Goal: Information Seeking & Learning: Learn about a topic

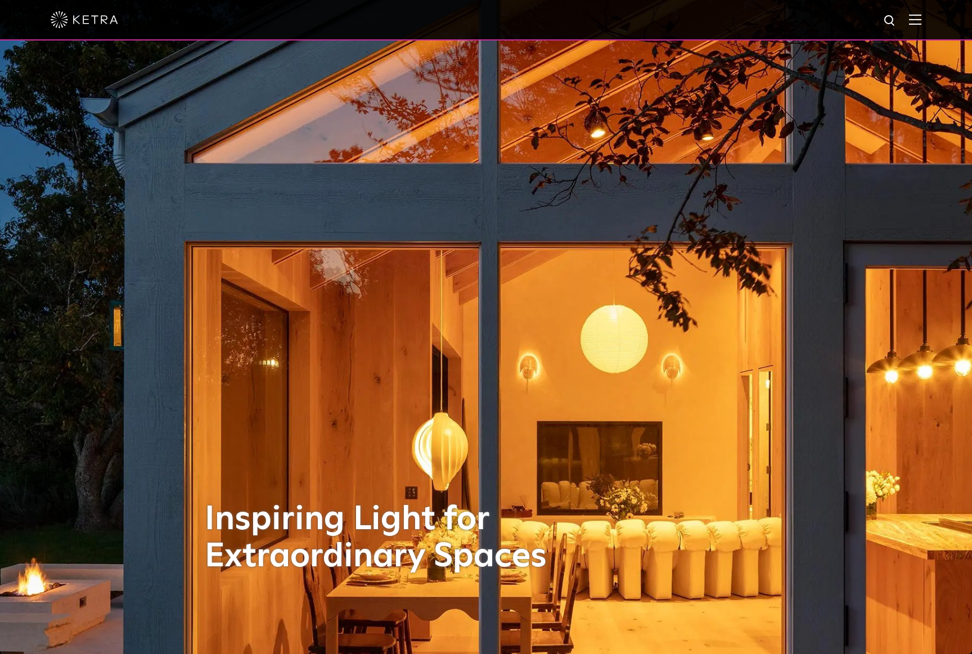
click at [911, 17] on img at bounding box center [915, 19] width 12 height 11
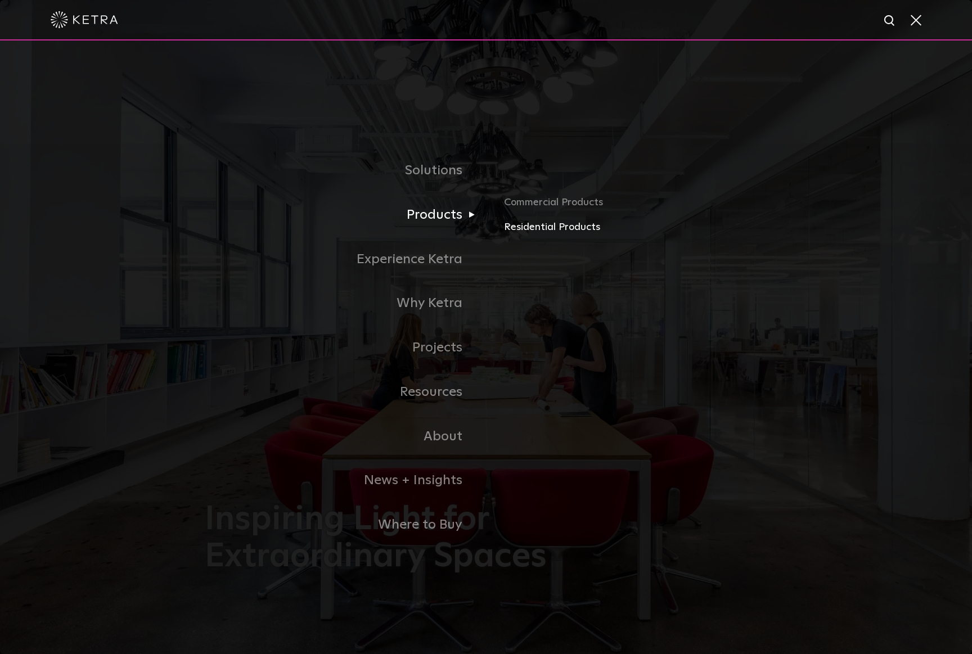
click at [555, 228] on link "Residential Products" at bounding box center [635, 227] width 263 height 16
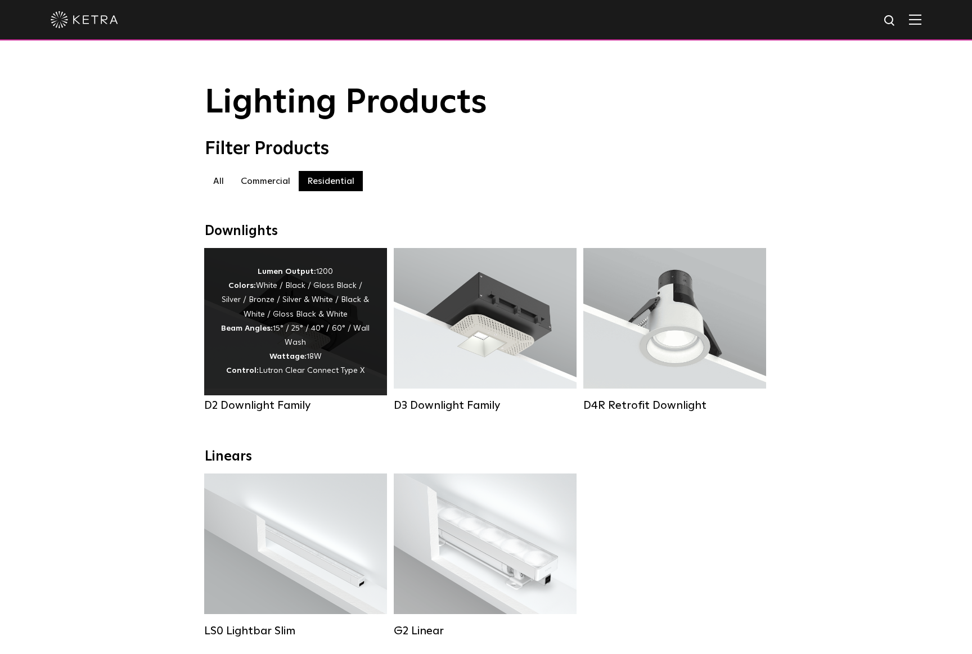
click at [320, 306] on div "Lumen Output: 1200 Colors: White / Black / Gloss Black / Silver / Bronze / Silv…" at bounding box center [295, 322] width 149 height 114
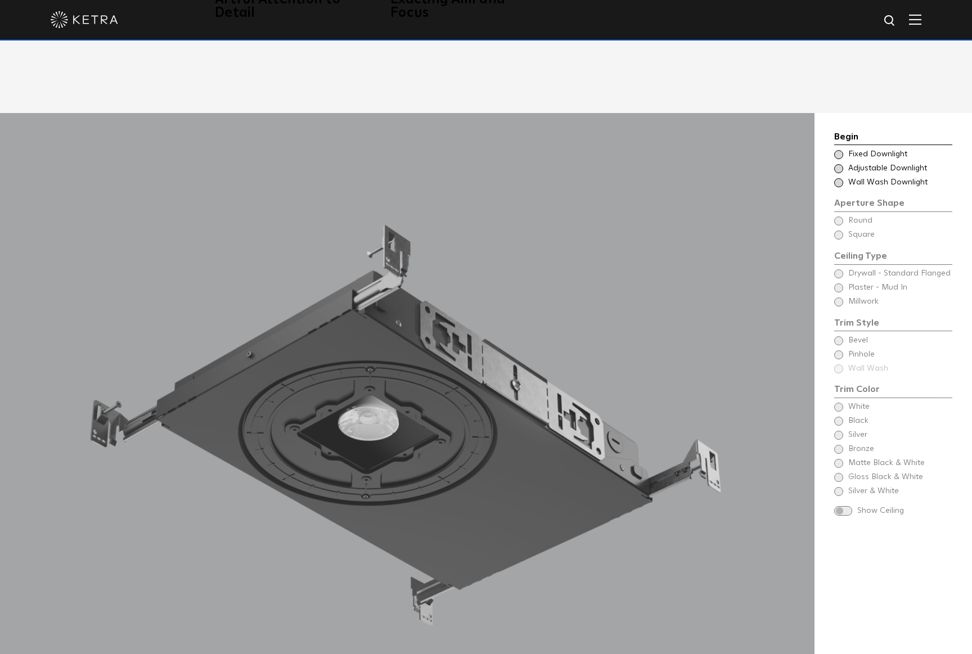
scroll to position [1067, 0]
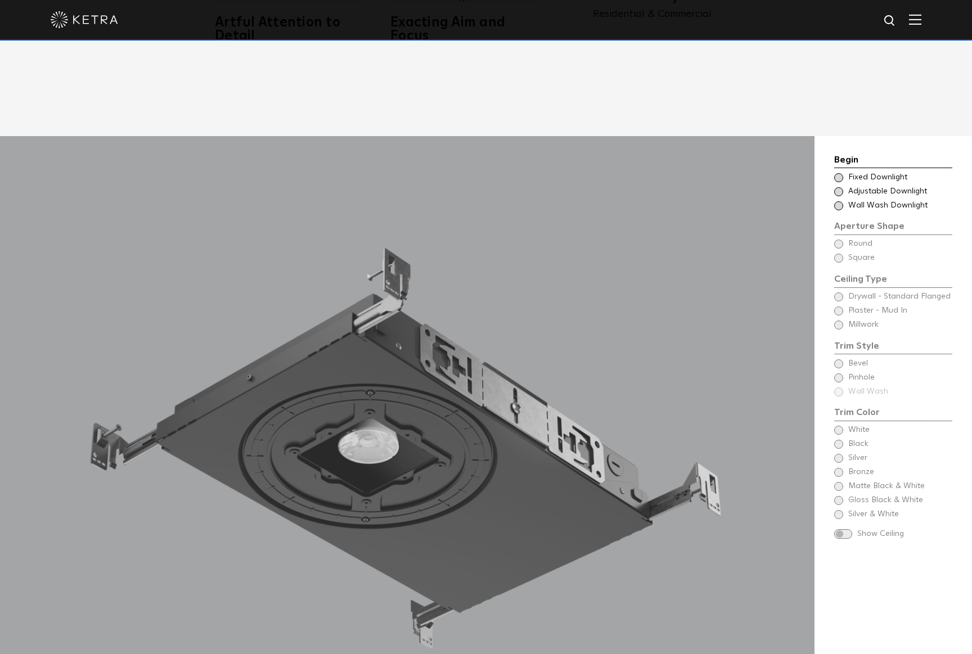
click at [834, 186] on div "Choose Aperture Shape Adjustable Downlight" at bounding box center [893, 191] width 118 height 11
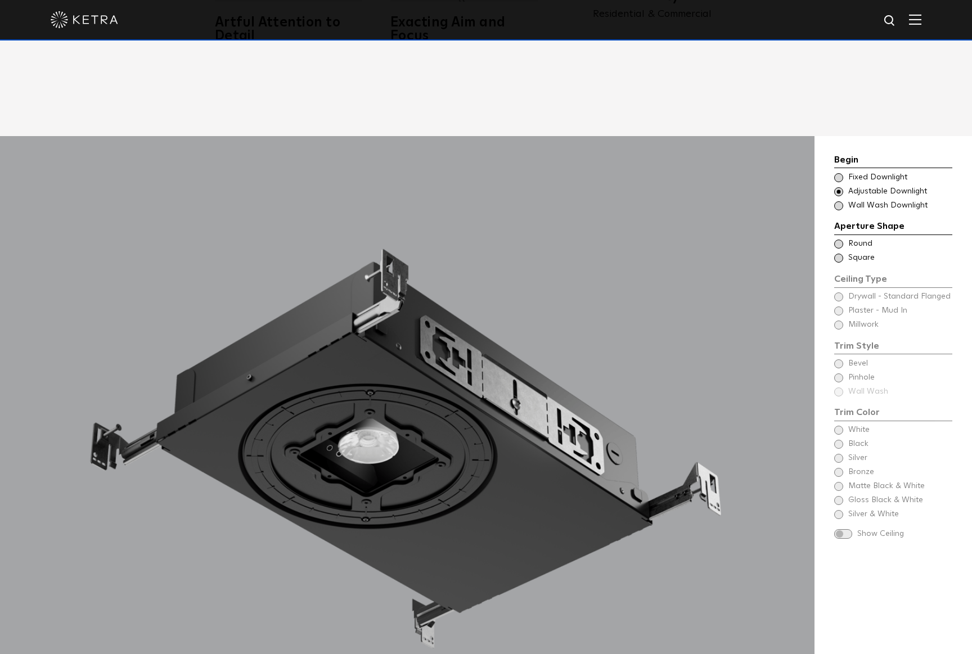
click at [836, 254] on span at bounding box center [838, 258] width 9 height 9
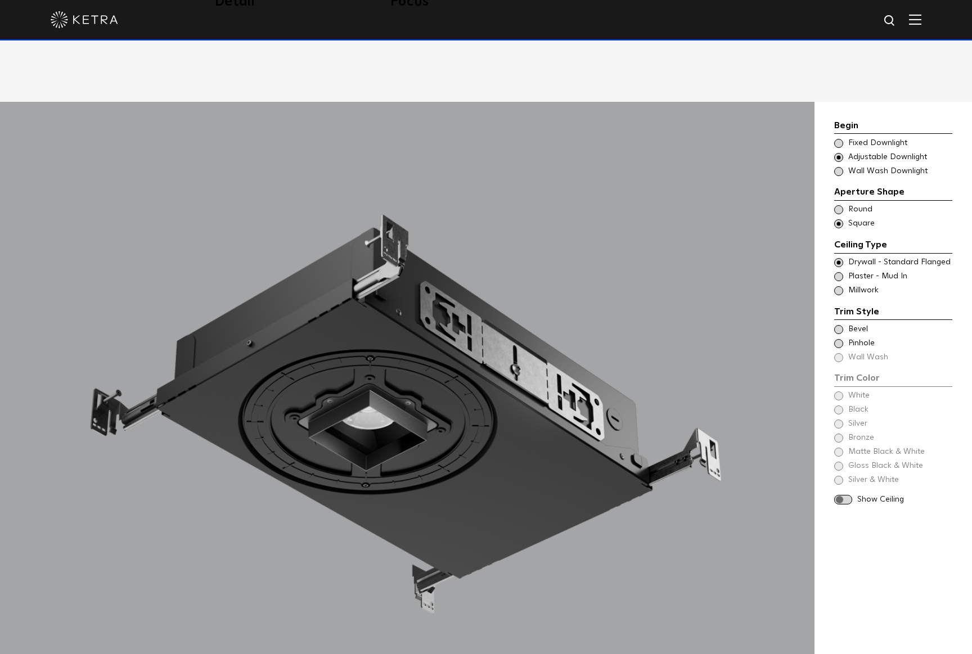
scroll to position [1099, 0]
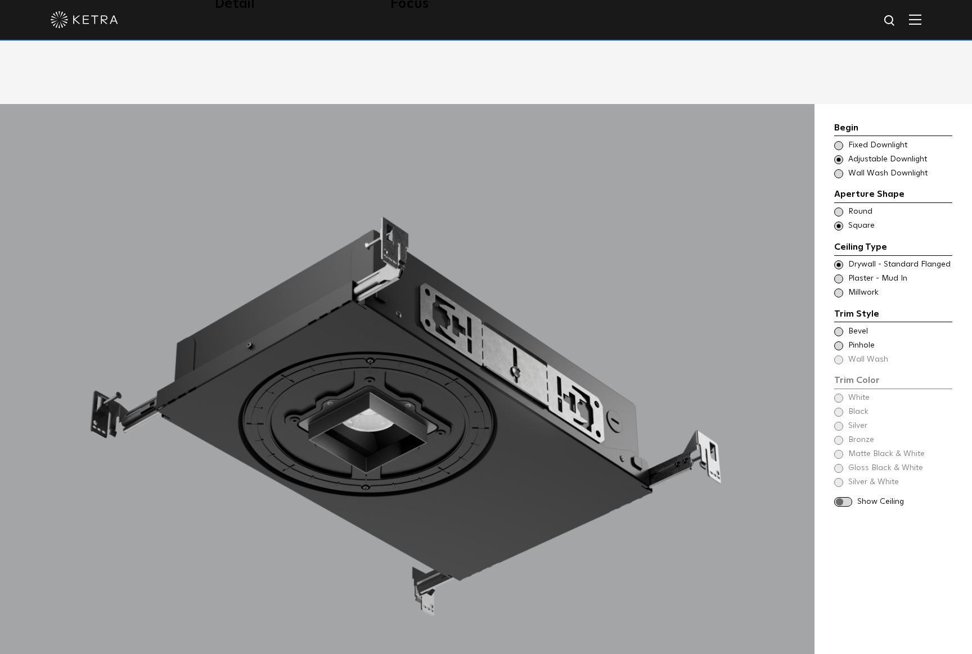
click at [839, 288] on span at bounding box center [838, 292] width 9 height 9
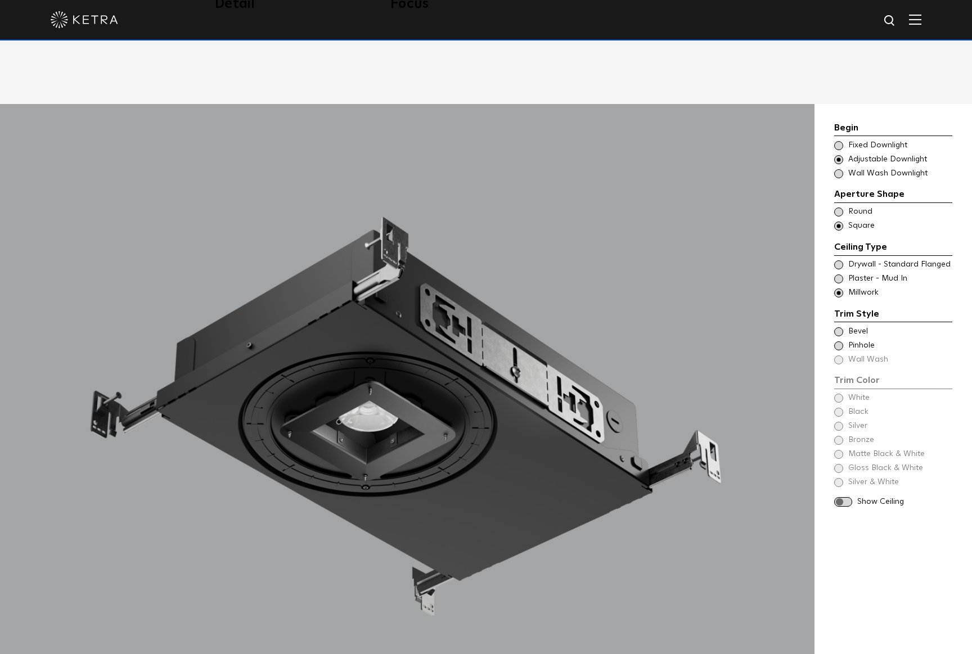
click at [839, 260] on span at bounding box center [838, 264] width 9 height 9
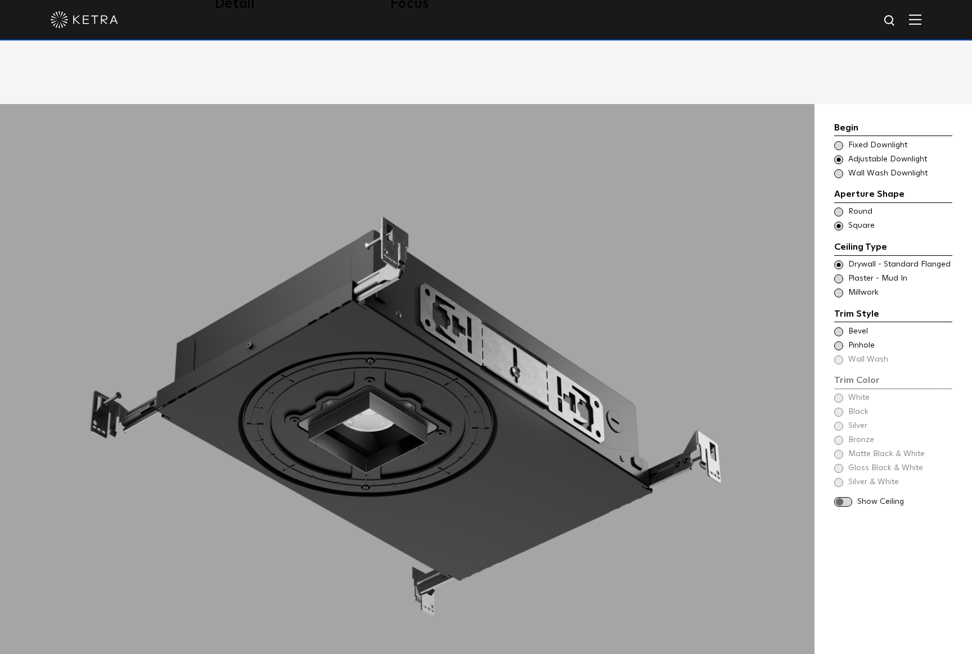
click at [841, 288] on span at bounding box center [838, 292] width 9 height 9
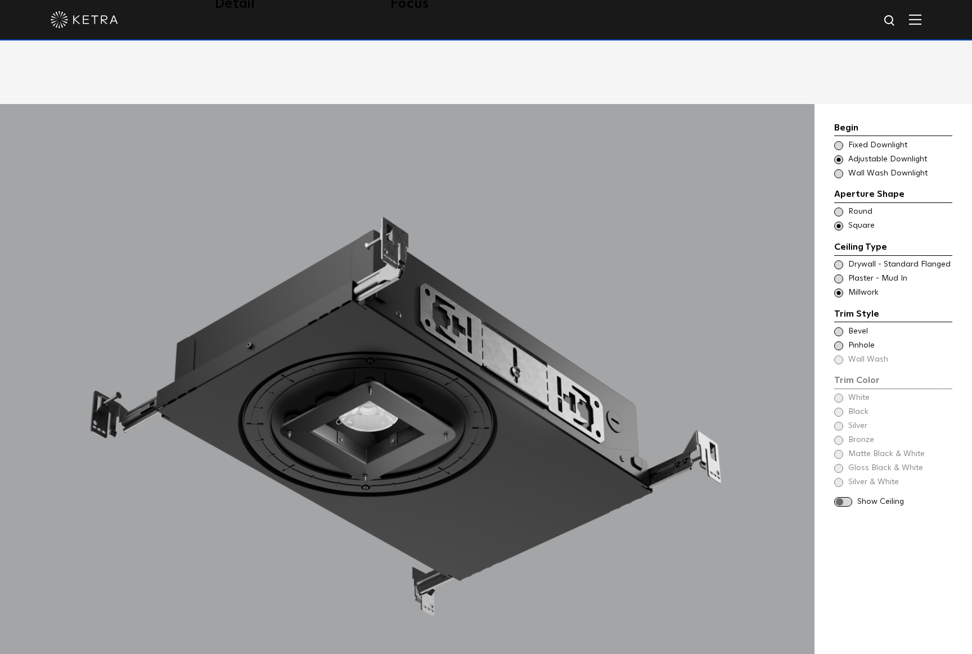
click at [841, 260] on span at bounding box center [838, 264] width 9 height 9
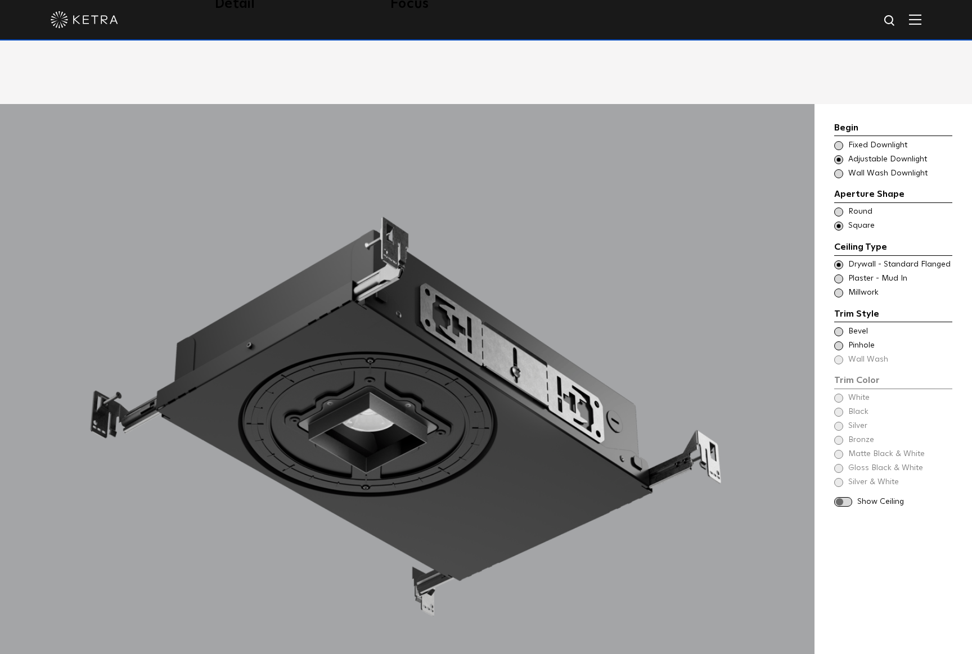
click at [839, 327] on span at bounding box center [838, 331] width 9 height 9
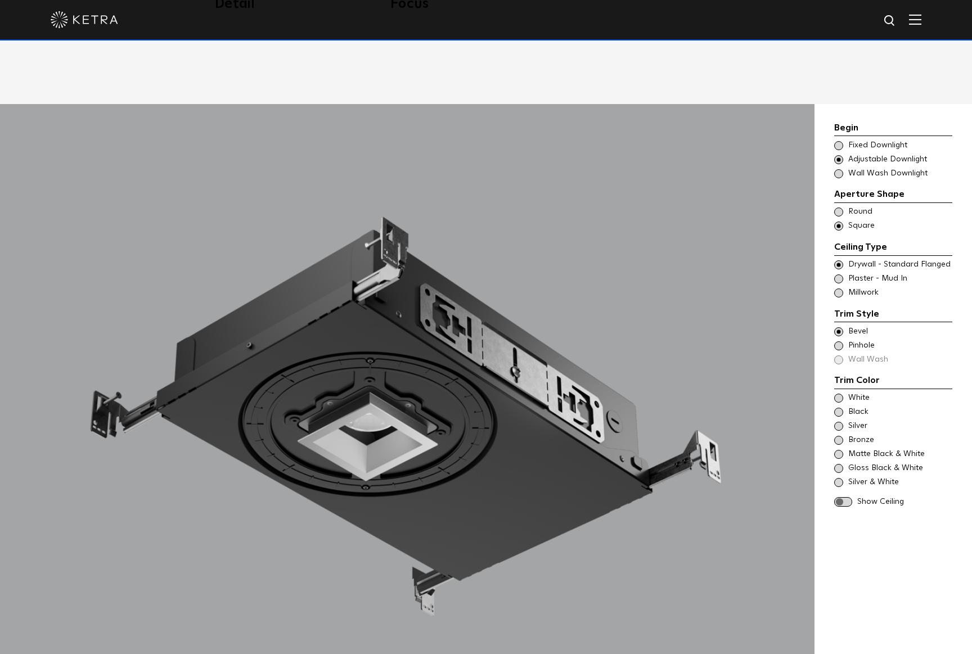
click at [838, 288] on span at bounding box center [838, 292] width 9 height 9
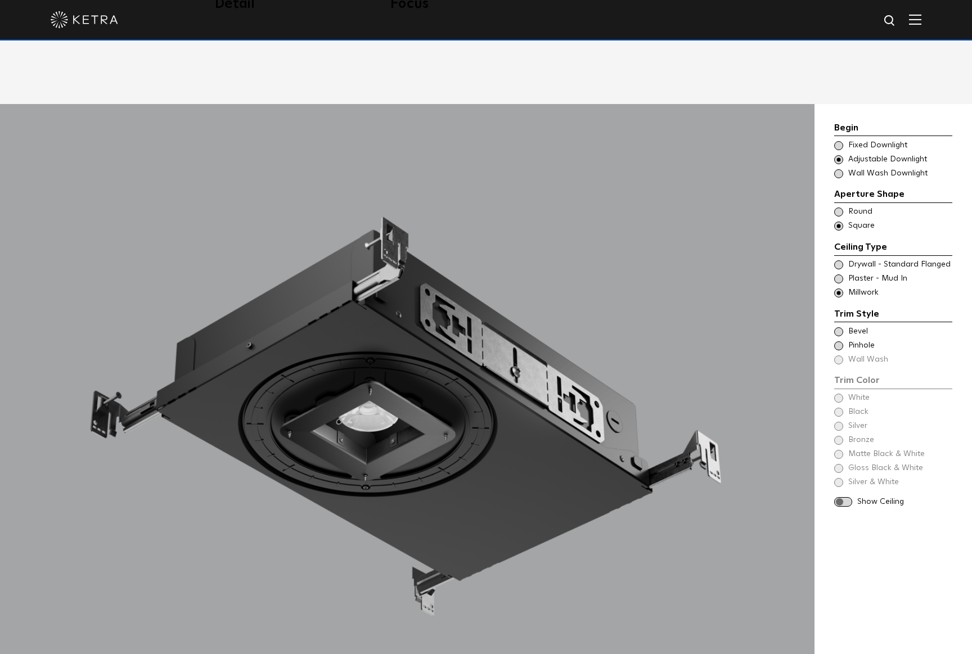
click at [840, 326] on div "Trim Color - Square - Flangeless - Millwork Bevel" at bounding box center [893, 331] width 118 height 11
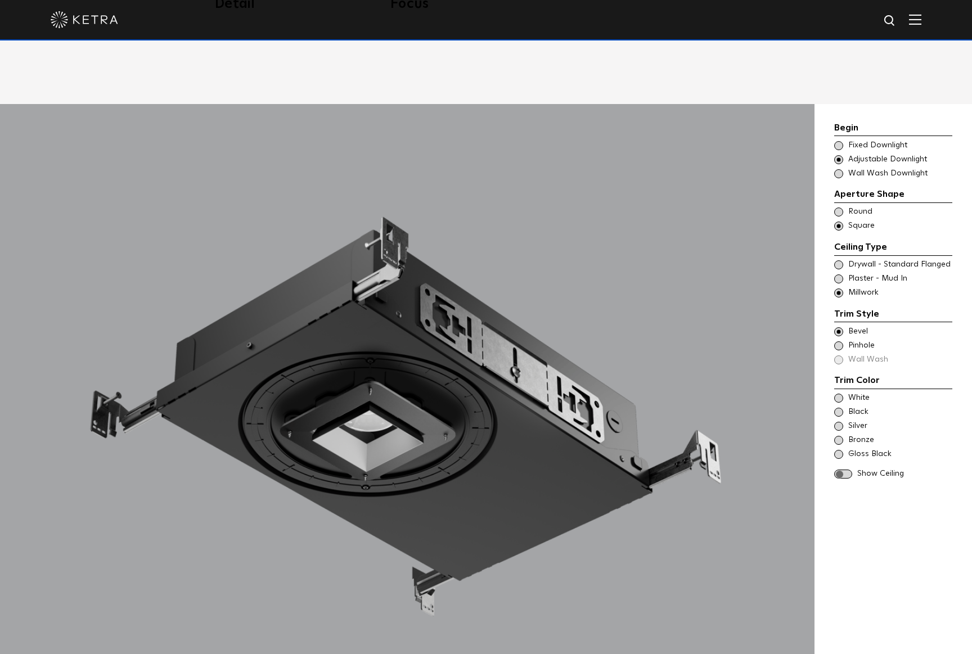
click at [838, 341] on span at bounding box center [838, 345] width 9 height 9
click at [837, 335] on div "Trim Color - Square - Flangeless - Millwork Bevel Trim Color - Square - Pinhole…" at bounding box center [893, 345] width 118 height 39
click at [838, 333] on div "Trim Color - Square - Flangeless - Millwork Bevel Trim Color - Square - Pinhole…" at bounding box center [893, 345] width 118 height 39
click at [838, 327] on span at bounding box center [838, 331] width 9 height 9
click at [844, 259] on div "Trim Style - Square - Flanged Round - Flanged,Wall Wash - Square - Flanged - Di…" at bounding box center [893, 264] width 118 height 11
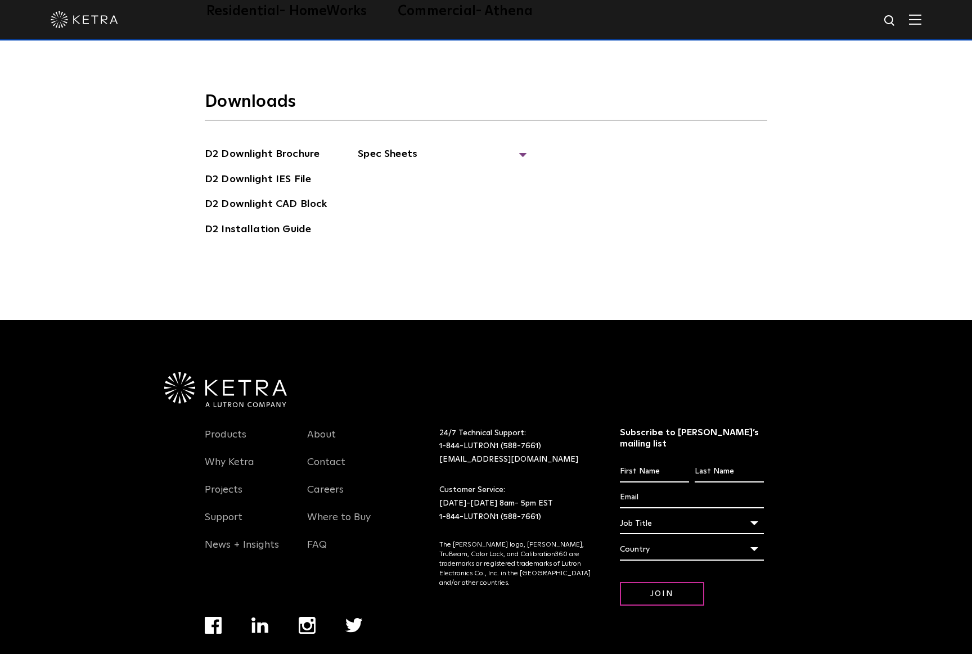
scroll to position [3595, 0]
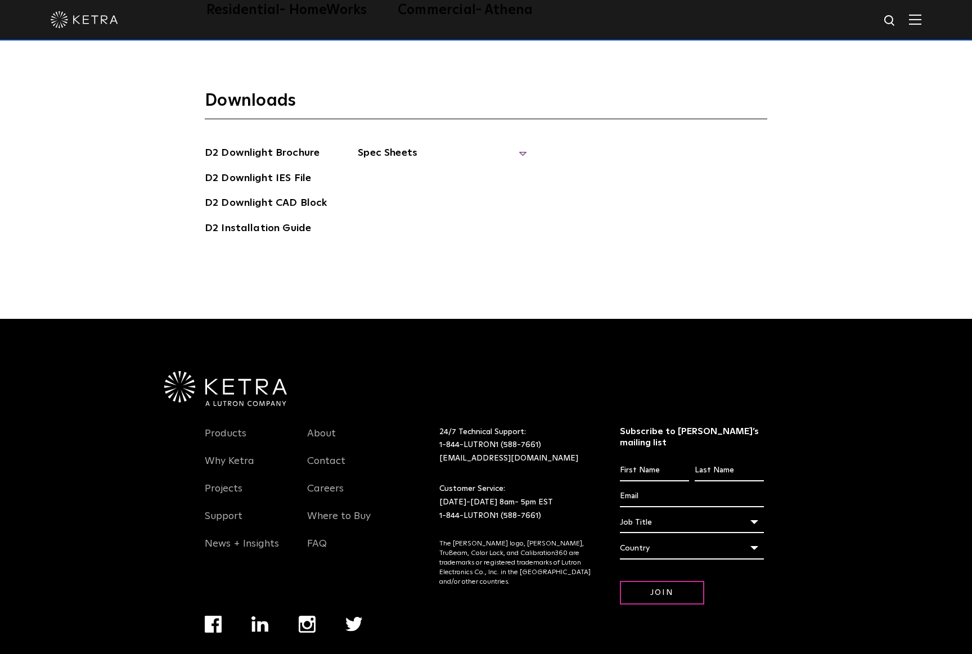
click at [373, 145] on span "Spec Sheets" at bounding box center [442, 157] width 169 height 25
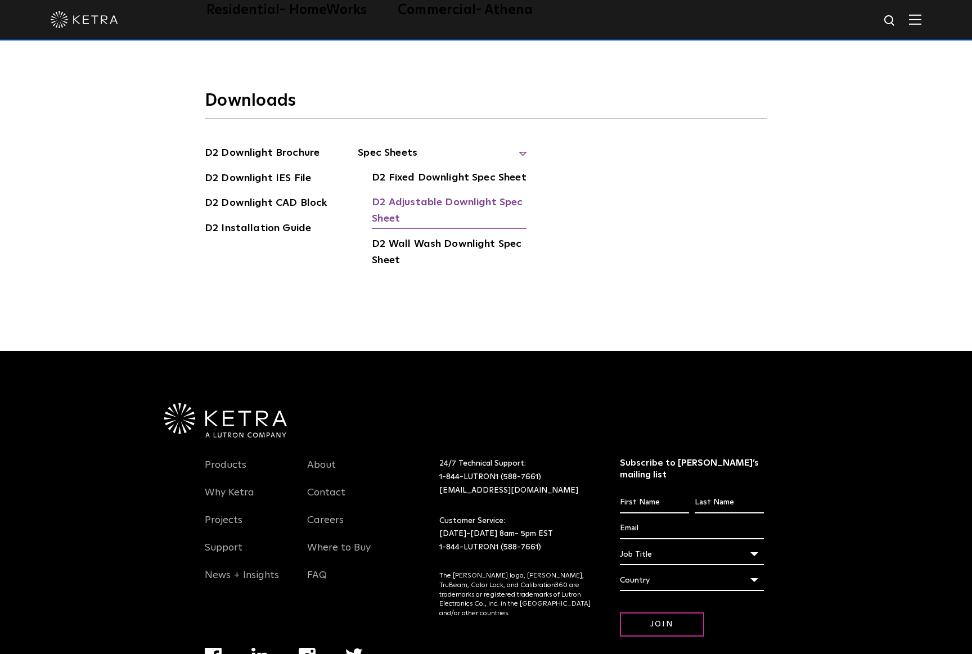
click at [441, 195] on link "D2 Adjustable Downlight Spec Sheet" at bounding box center [449, 212] width 155 height 34
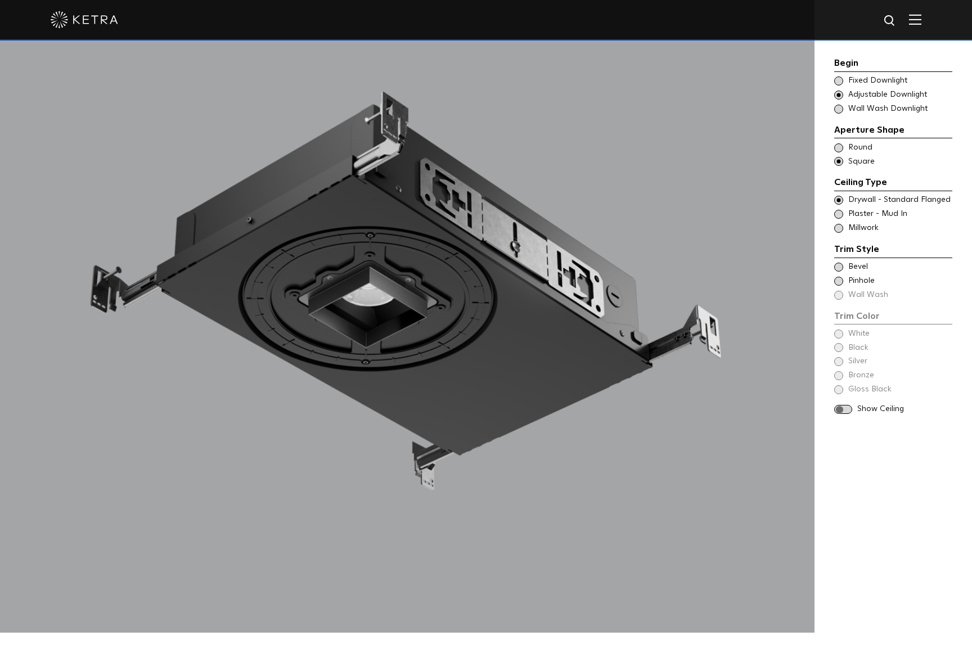
scroll to position [1225, 0]
click at [847, 405] on span at bounding box center [843, 410] width 18 height 10
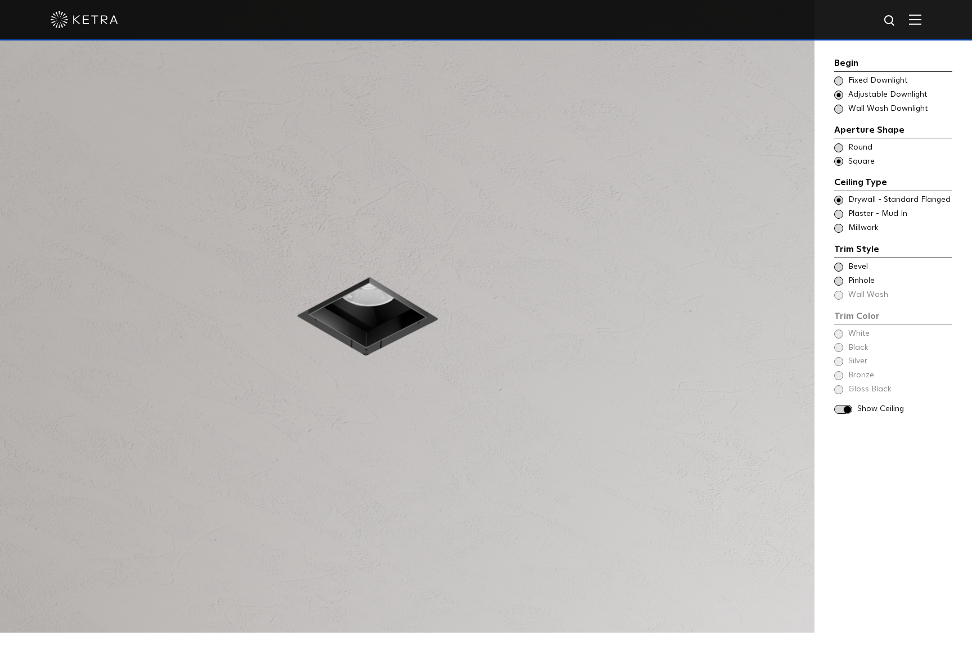
click at [840, 405] on span at bounding box center [843, 410] width 18 height 10
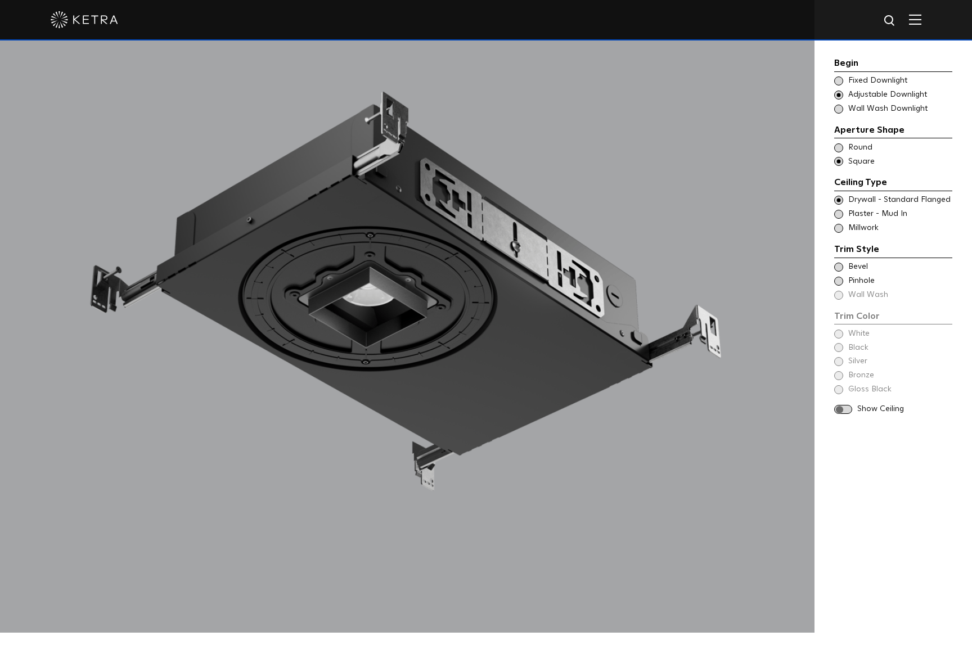
click at [839, 144] on span at bounding box center [838, 147] width 9 height 9
click at [838, 224] on span at bounding box center [838, 228] width 9 height 9
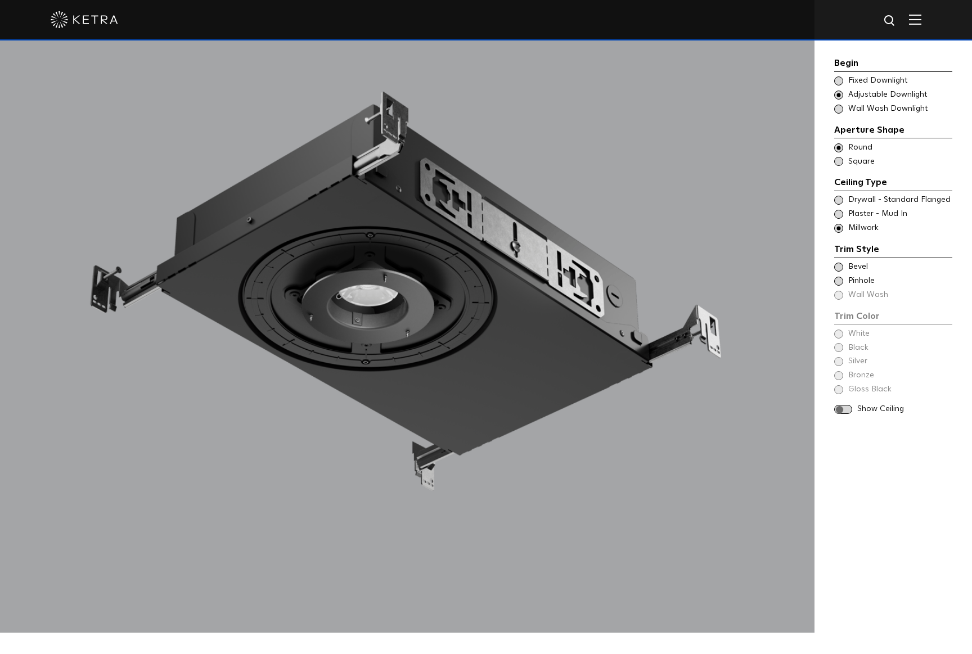
click at [835, 263] on span at bounding box center [838, 267] width 9 height 9
click at [839, 196] on span at bounding box center [838, 200] width 9 height 9
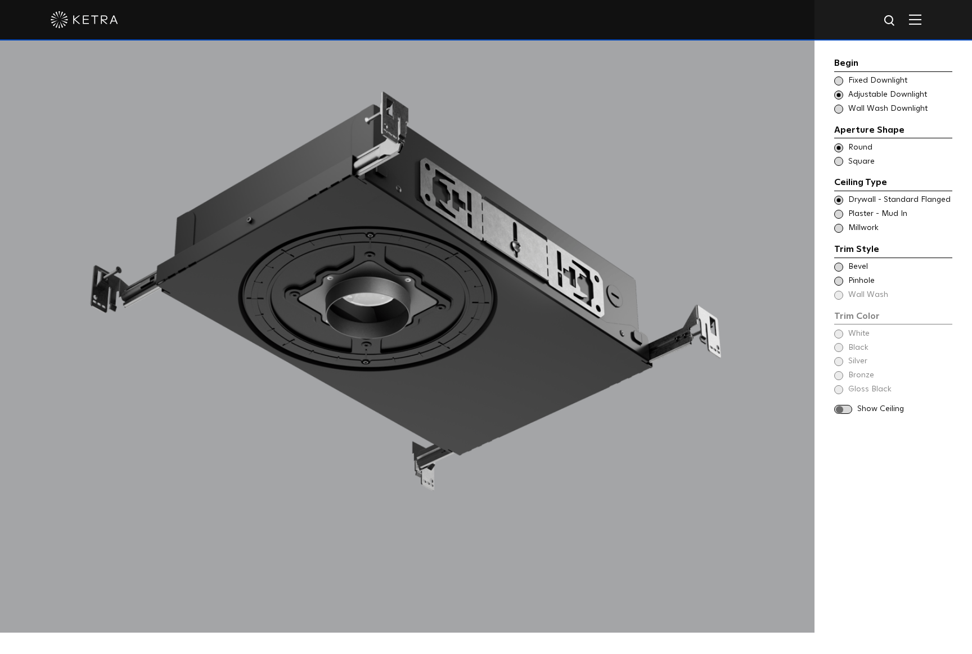
click at [848, 405] on span at bounding box center [843, 410] width 18 height 10
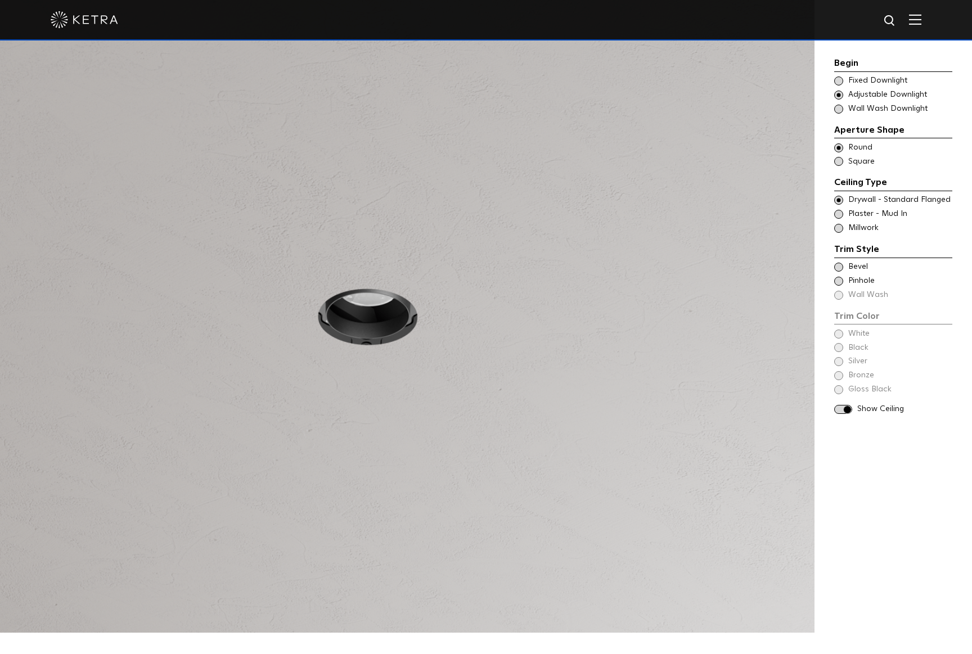
click at [837, 405] on span at bounding box center [843, 410] width 18 height 10
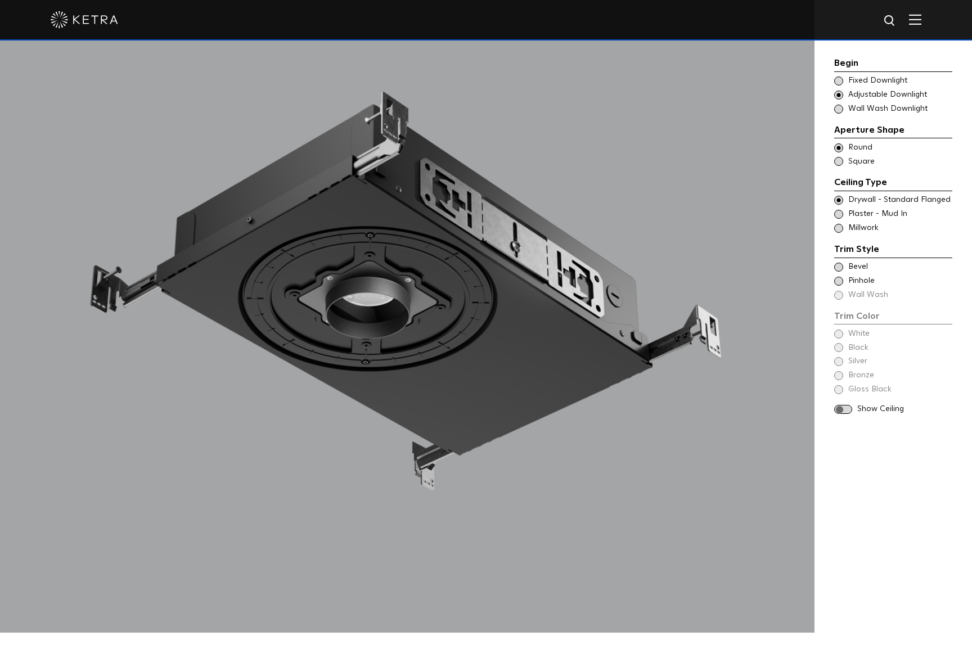
click at [839, 261] on div "Trim Color - Round - Flanged Bevel" at bounding box center [893, 266] width 118 height 11
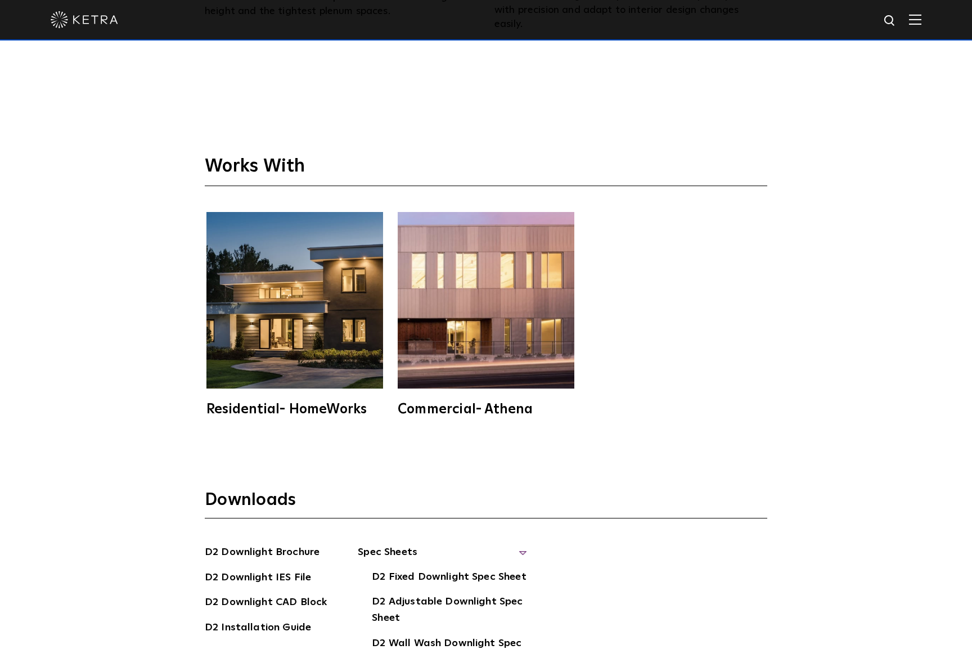
scroll to position [3212, 0]
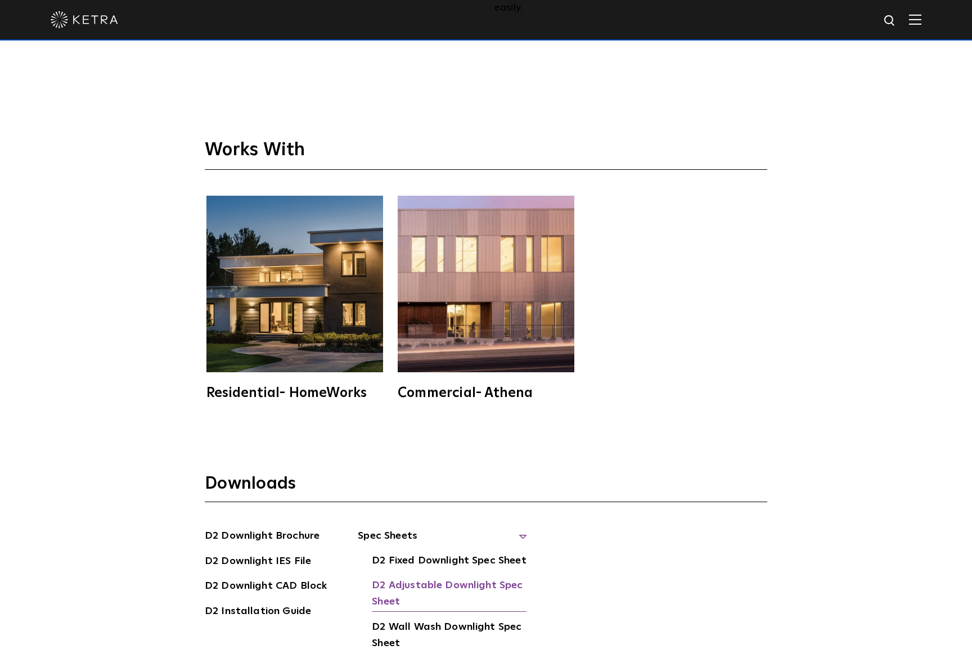
click at [413, 577] on link "D2 Adjustable Downlight Spec Sheet" at bounding box center [449, 594] width 155 height 34
